Goal: Information Seeking & Learning: Find specific page/section

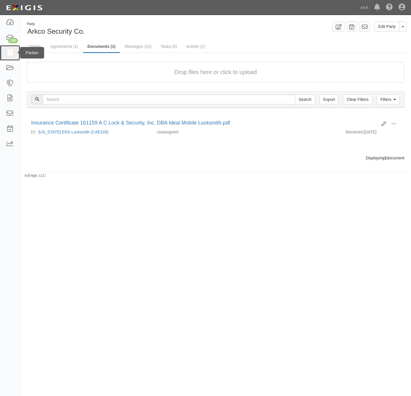
drag, startPoint x: 0, startPoint y: 0, endPoint x: 14, endPoint y: 52, distance: 53.8
click at [12, 53] on icon at bounding box center [10, 53] width 8 height 7
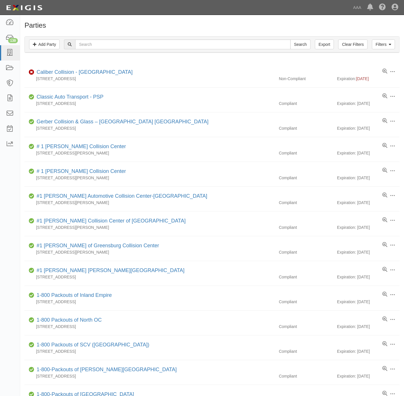
click at [251, 24] on h1 "Parties" at bounding box center [211, 25] width 375 height 7
click at [99, 44] on input "text" at bounding box center [182, 44] width 215 height 10
type input "victor vally"
click at [290, 39] on input "Search" at bounding box center [300, 44] width 20 height 10
click at [116, 44] on input "victor vally" at bounding box center [182, 44] width 215 height 10
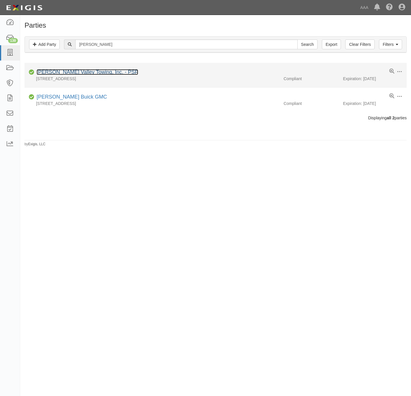
click at [67, 73] on link "Victor Valley Towing, Inc. - PSP" at bounding box center [87, 72] width 101 height 6
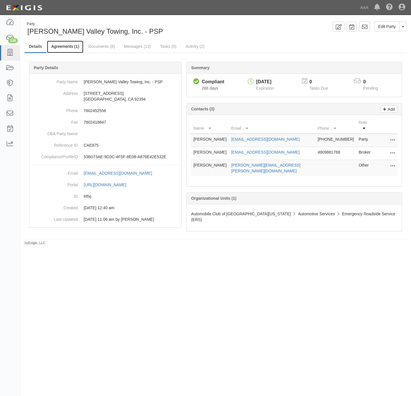
click at [63, 44] on link "Agreements (1)" at bounding box center [65, 47] width 36 height 12
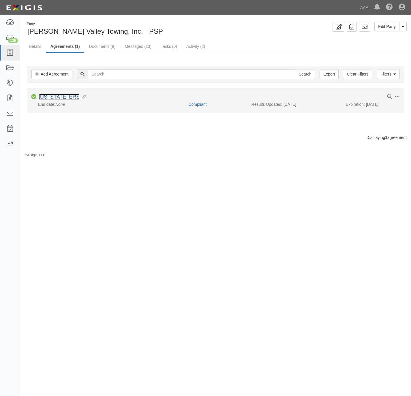
click at [60, 99] on link "[US_STATE] ERS" at bounding box center [59, 97] width 41 height 6
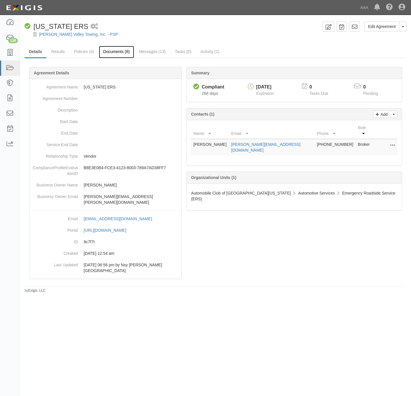
click at [108, 51] on link "Documents (8)" at bounding box center [116, 52] width 35 height 12
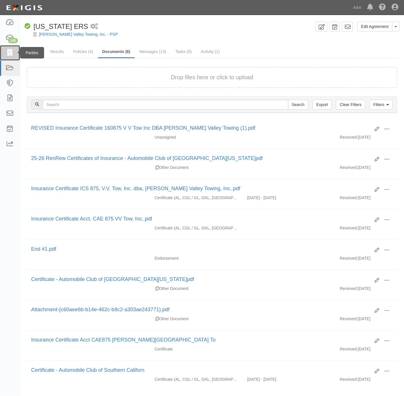
click at [7, 54] on icon at bounding box center [10, 53] width 8 height 7
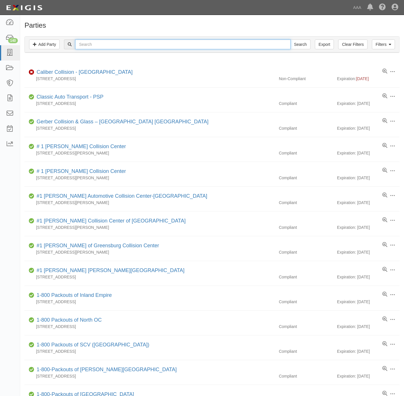
click at [114, 46] on input "text" at bounding box center [182, 44] width 215 height 10
paste input "[PERSON_NAME]'s Motor Club"
type input "Randy's Motor Club"
click at [300, 46] on input "Search" at bounding box center [300, 44] width 20 height 10
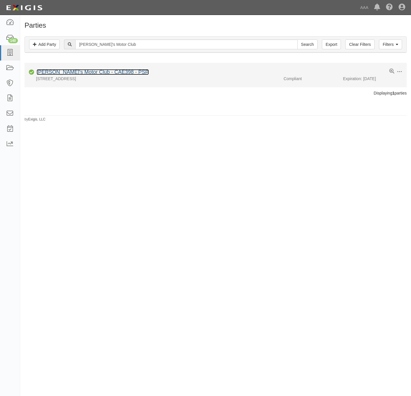
click at [67, 72] on link "[PERSON_NAME]'s Motor Club - CAE398 - PSP" at bounding box center [93, 72] width 112 height 6
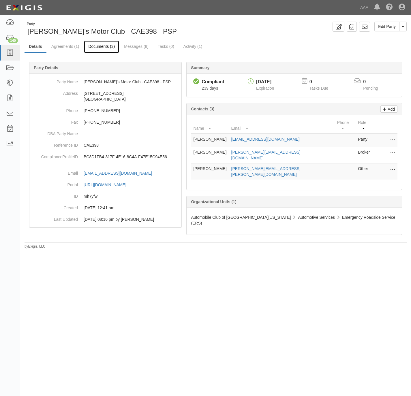
click at [98, 44] on link "Documents (3)" at bounding box center [101, 47] width 35 height 12
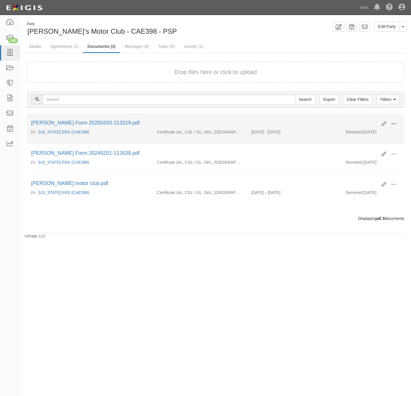
click at [394, 123] on span at bounding box center [393, 123] width 5 height 5
click at [363, 142] on link "View details" at bounding box center [366, 143] width 46 height 10
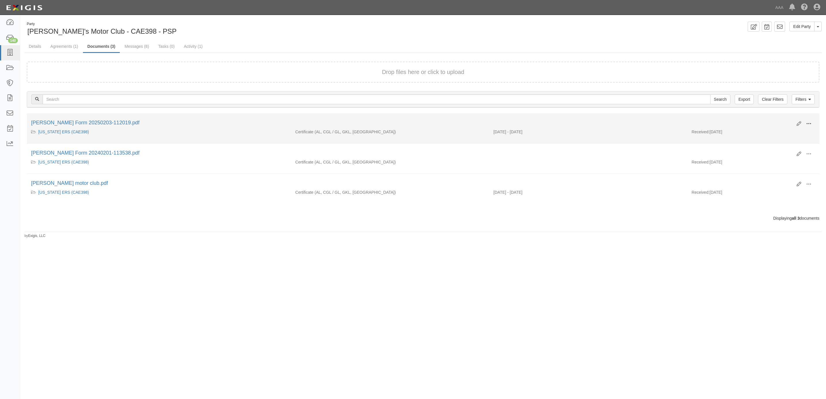
click at [410, 125] on button at bounding box center [809, 124] width 13 height 10
click at [410, 133] on link "View" at bounding box center [781, 132] width 46 height 10
